Goal: Information Seeking & Learning: Learn about a topic

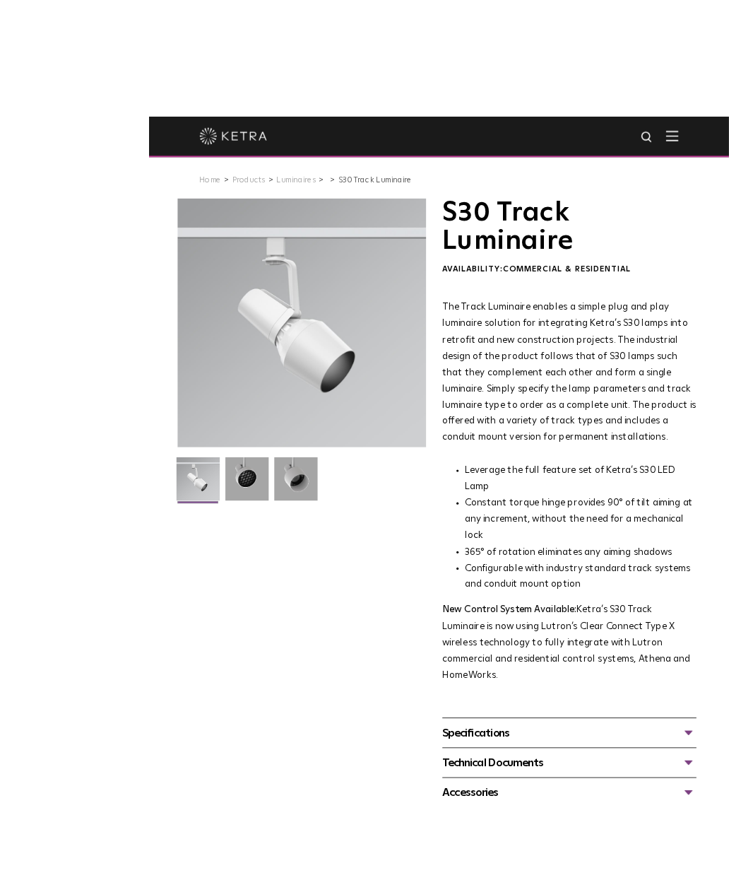
scroll to position [1, 0]
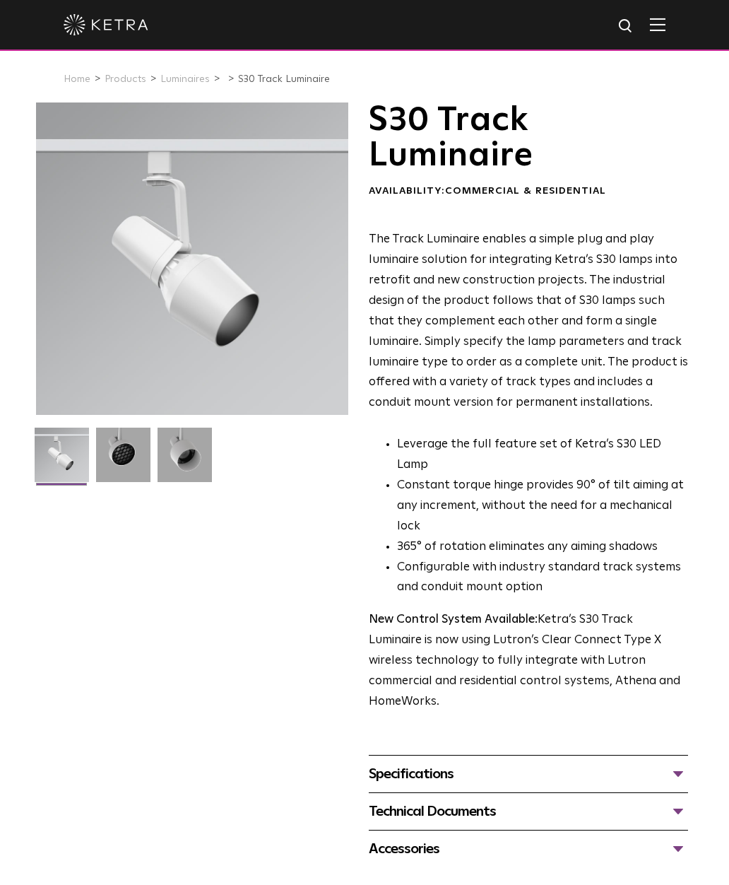
click at [459, 763] on div "Specifications" at bounding box center [528, 774] width 319 height 23
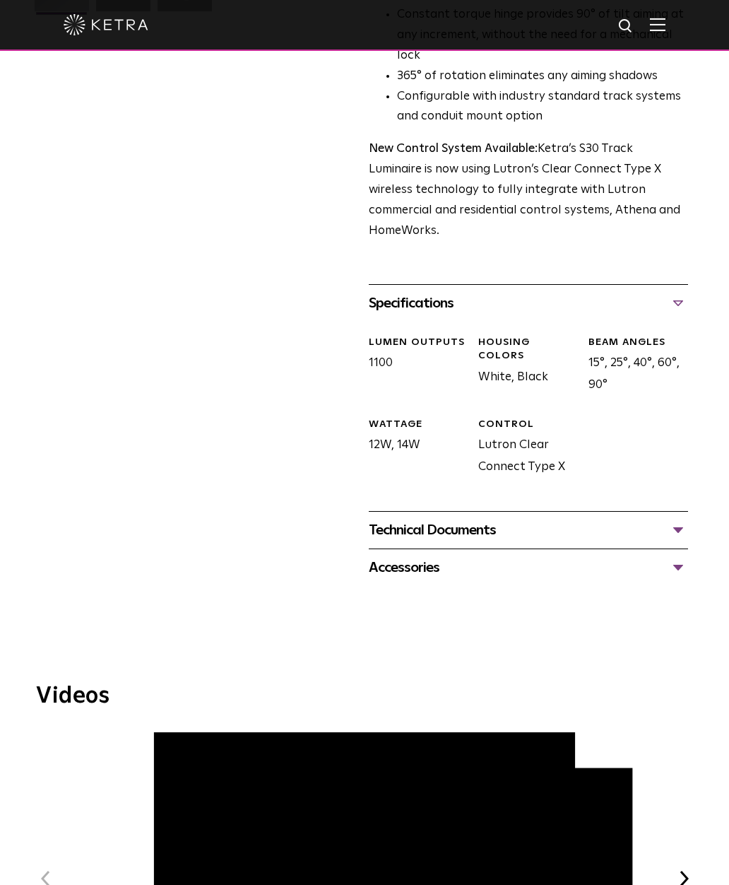
scroll to position [491, 0]
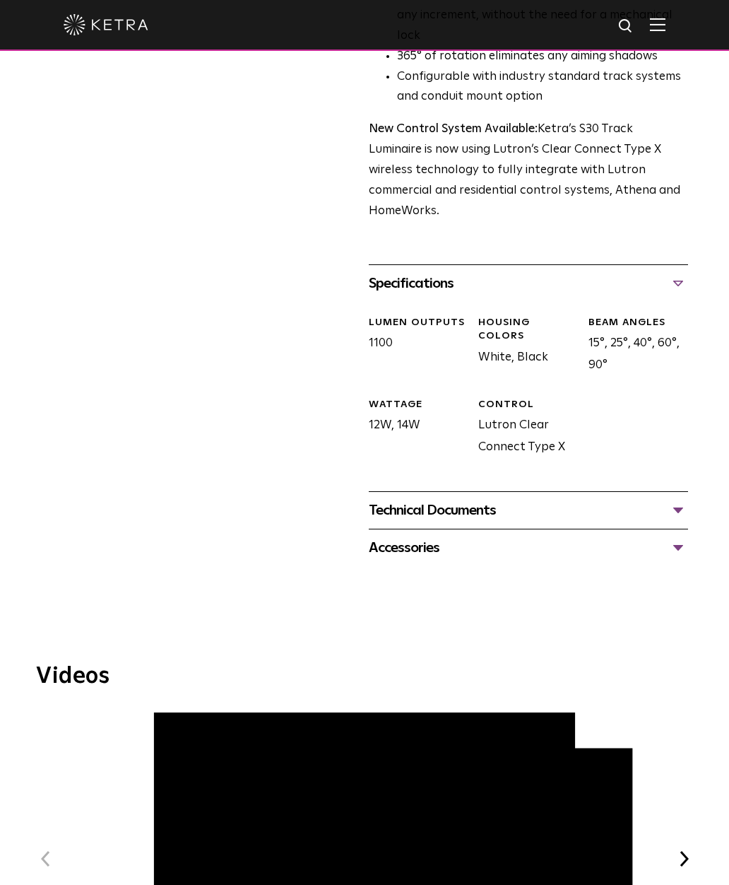
click at [643, 499] on div "Technical Documents" at bounding box center [528, 510] width 319 height 23
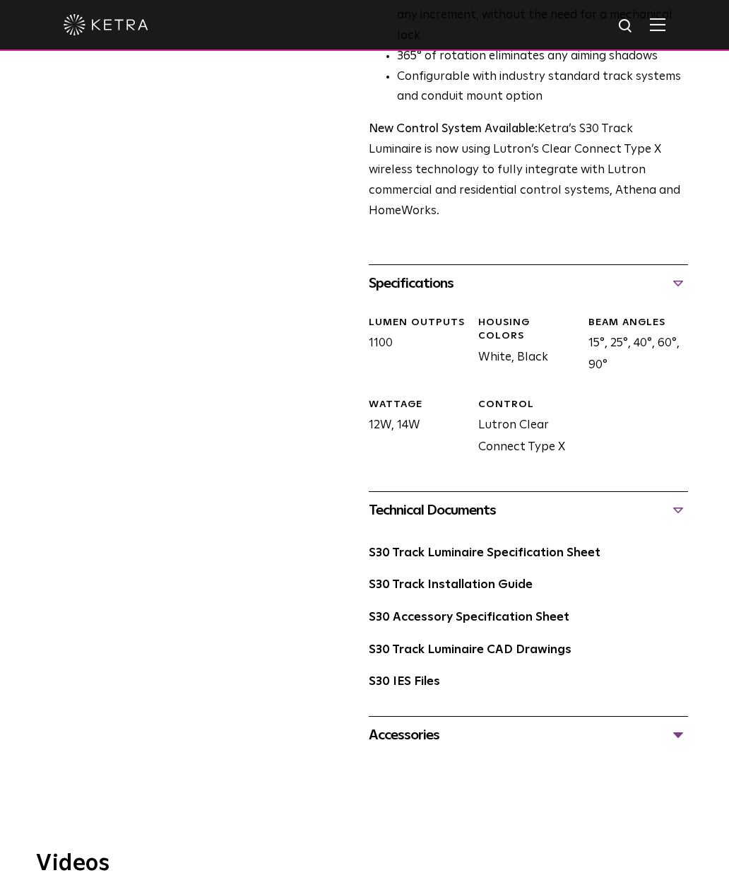
click at [553, 547] on link "S30 Track Luminaire Specification Sheet" at bounding box center [485, 553] width 232 height 12
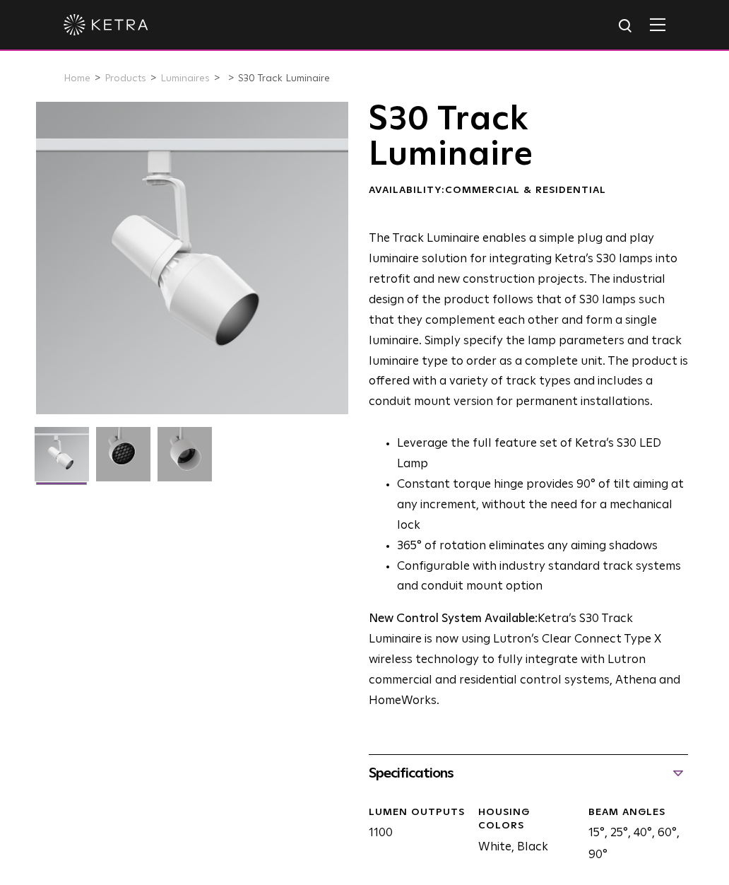
scroll to position [0, 0]
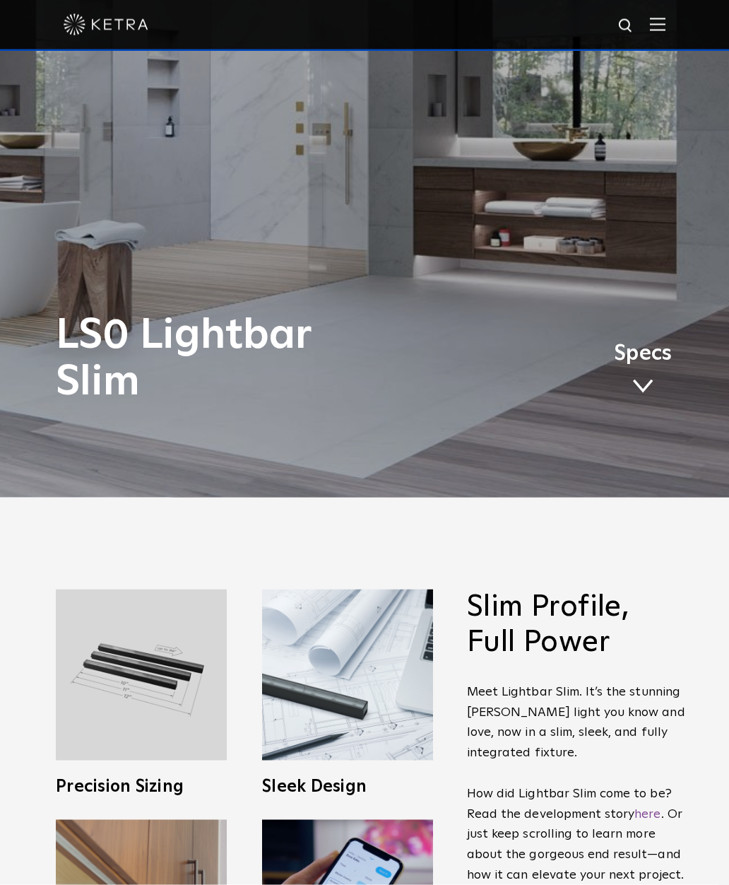
scroll to position [310, 0]
